Goal: Find specific page/section: Find specific page/section

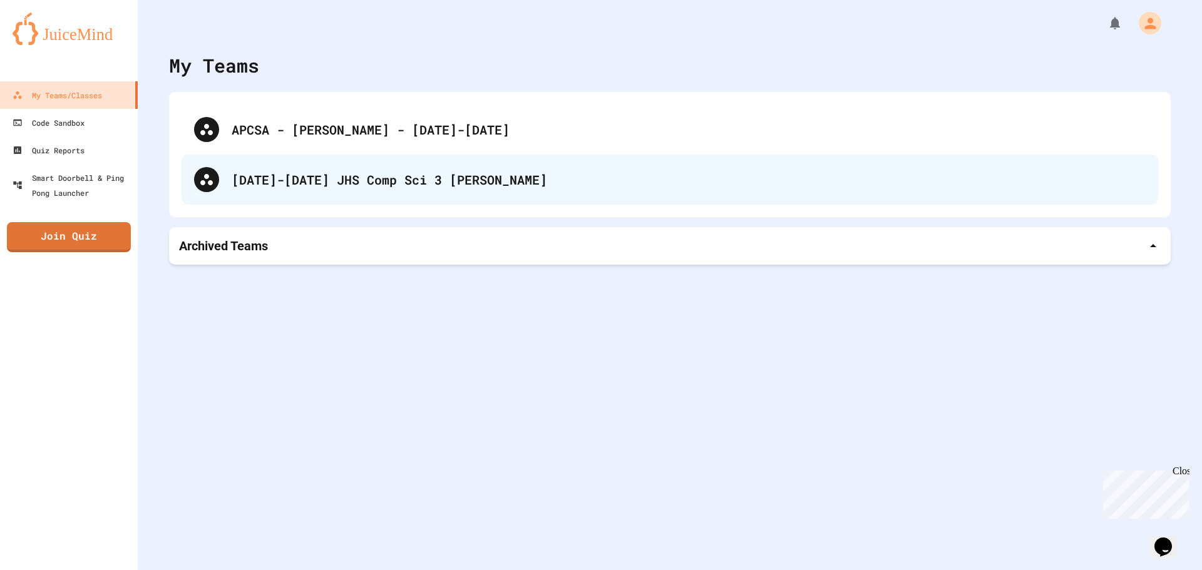
click at [289, 171] on div "[DATE]-[DATE] JHS Comp Sci 3 [PERSON_NAME]" at bounding box center [689, 179] width 914 height 19
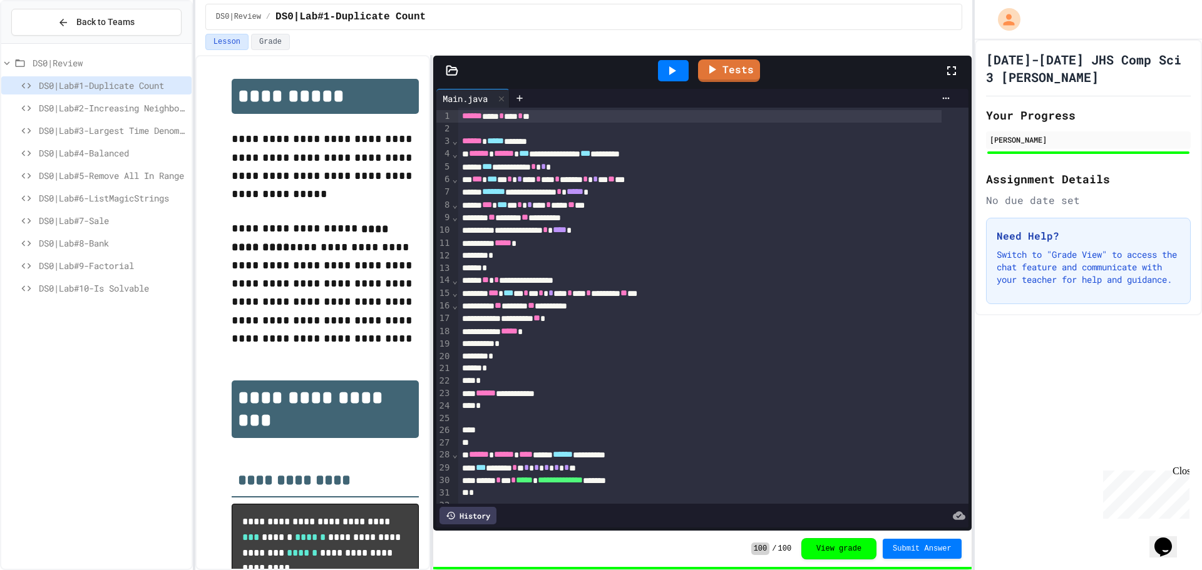
click at [103, 293] on span "DS0|Lab#10-Is Solvable" at bounding box center [113, 288] width 148 height 13
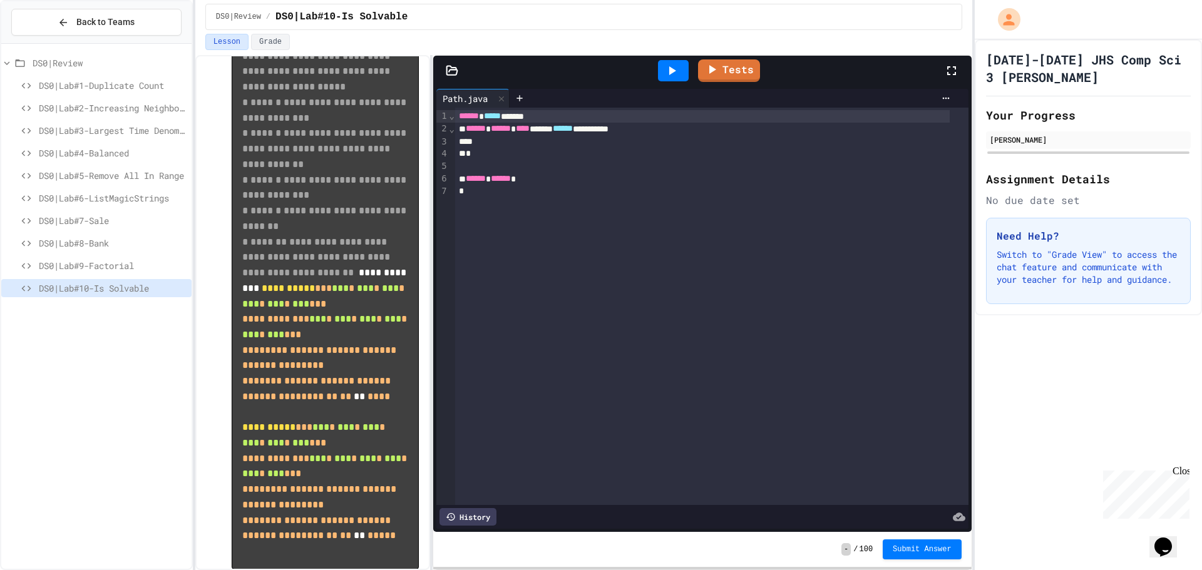
scroll to position [785, 0]
